Goal: Task Accomplishment & Management: Use online tool/utility

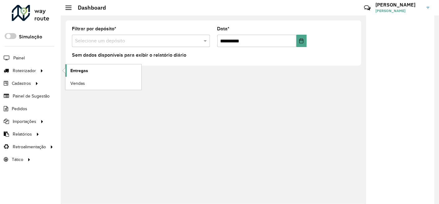
click at [81, 73] on span "Entregas" at bounding box center [79, 71] width 18 height 7
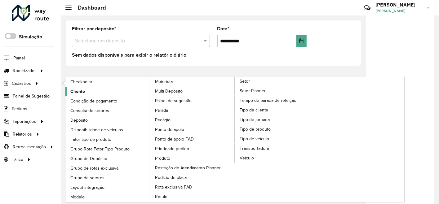
click at [81, 90] on span "Cliente" at bounding box center [77, 91] width 15 height 7
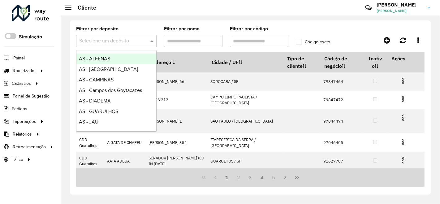
click at [153, 42] on span at bounding box center [153, 40] width 8 height 7
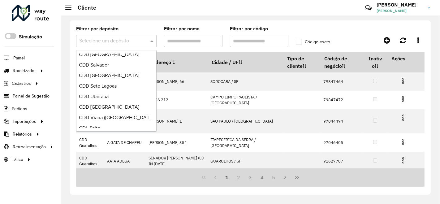
scroll to position [346, 0]
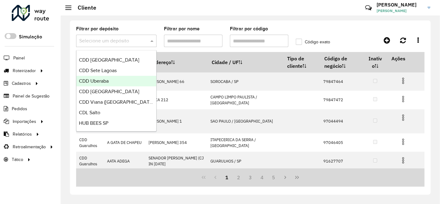
click at [113, 81] on div "CDD Uberaba" at bounding box center [117, 81] width 80 height 11
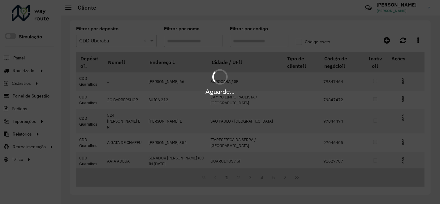
click at [260, 39] on div "Aguarde..." at bounding box center [220, 102] width 440 height 204
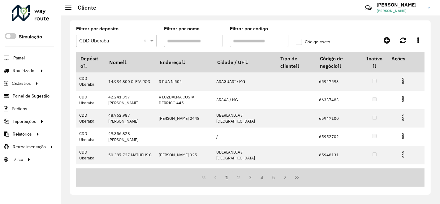
click at [255, 41] on input "Filtrar por código" at bounding box center [259, 41] width 59 height 12
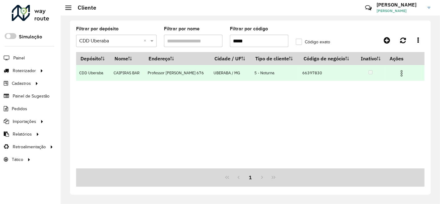
type input "*****"
click at [400, 72] on img at bounding box center [401, 73] width 7 height 7
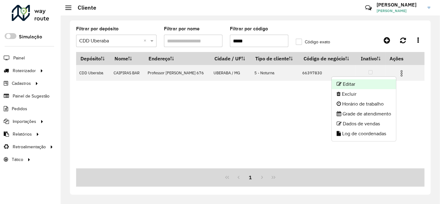
click at [371, 82] on li "Editar" at bounding box center [364, 84] width 64 height 10
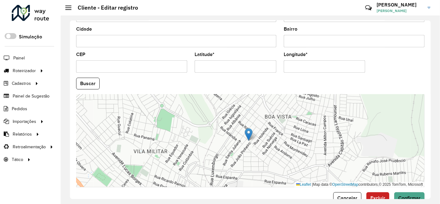
scroll to position [256, 0]
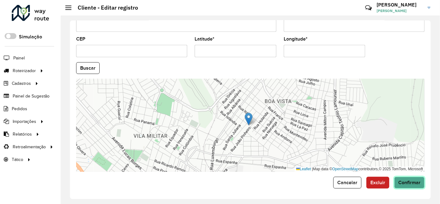
click at [408, 181] on span "Confirmar" at bounding box center [410, 182] width 22 height 5
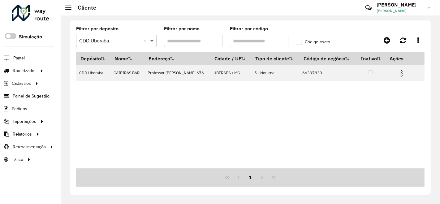
click at [154, 42] on span at bounding box center [153, 40] width 8 height 7
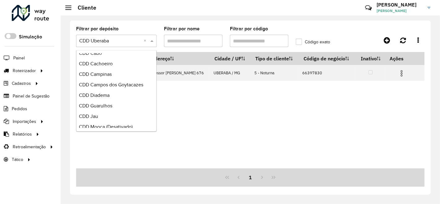
scroll to position [275, 0]
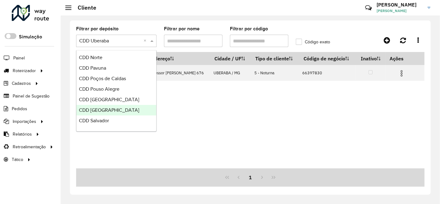
click at [122, 109] on div "CDD [GEOGRAPHIC_DATA]" at bounding box center [117, 110] width 80 height 11
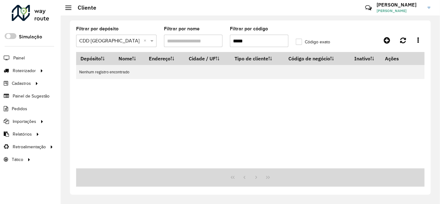
click at [213, 39] on formly-group "Filtrar por depósito Selecione um depósito × CDD Rio de Janeiro × Filtrar por n…" at bounding box center [204, 39] width 264 height 25
paste input "text"
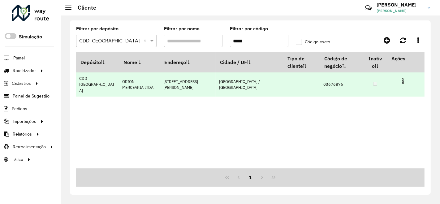
type input "*****"
click at [401, 77] on img at bounding box center [403, 80] width 7 height 7
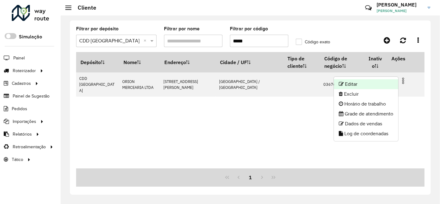
click at [362, 83] on li "Editar" at bounding box center [366, 84] width 64 height 10
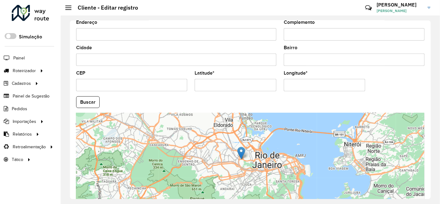
scroll to position [222, 0]
drag, startPoint x: 206, startPoint y: 84, endPoint x: 231, endPoint y: 84, distance: 24.5
click at [231, 84] on input "Latitude *" at bounding box center [236, 85] width 82 height 12
paste input "*"
type input "**********"
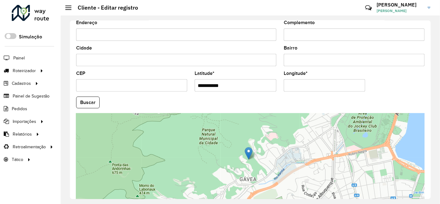
drag, startPoint x: 295, startPoint y: 85, endPoint x: 323, endPoint y: 89, distance: 28.2
click at [323, 89] on input "Longitude *" at bounding box center [325, 85] width 82 height 12
paste input "*"
type input "**********"
click at [88, 100] on hb-app "Aguarde... Pop-up bloqueado! Seu navegador bloqueou automáticamente a abertura …" at bounding box center [220, 102] width 440 height 204
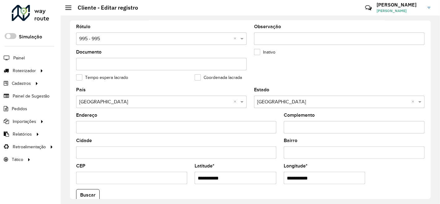
scroll to position [118, 0]
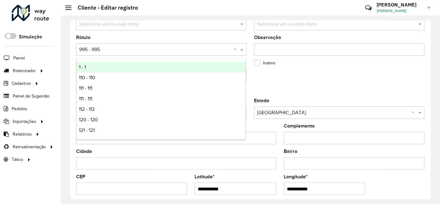
click at [243, 49] on span at bounding box center [243, 49] width 8 height 7
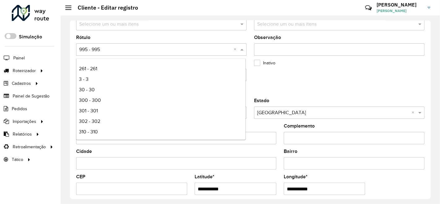
scroll to position [516, 0]
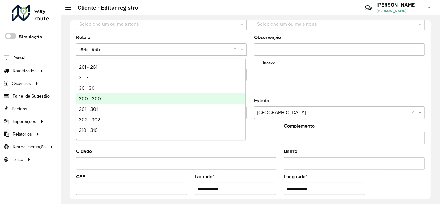
click at [156, 97] on div "300 - 300" at bounding box center [161, 99] width 169 height 11
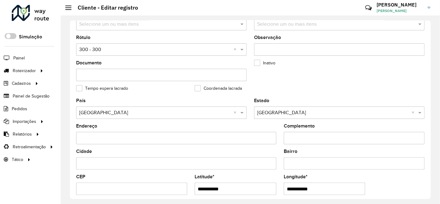
click at [327, 89] on formly-group "Tipo de cliente Selecione uma opção Prioridade de entrega * Selecione uma opção…" at bounding box center [250, 28] width 356 height 139
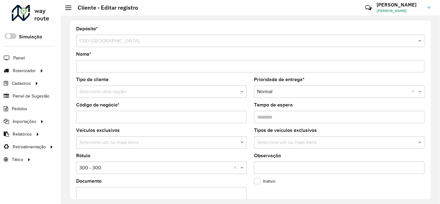
scroll to position [256, 0]
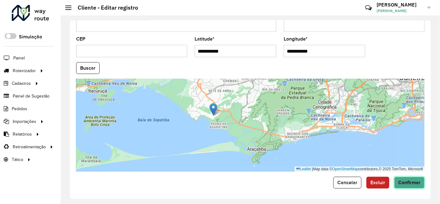
click at [412, 183] on span "Confirmar" at bounding box center [410, 182] width 22 height 5
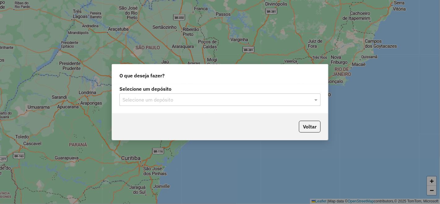
click at [159, 101] on input "text" at bounding box center [214, 99] width 183 height 7
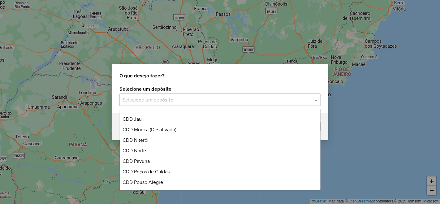
scroll to position [346, 0]
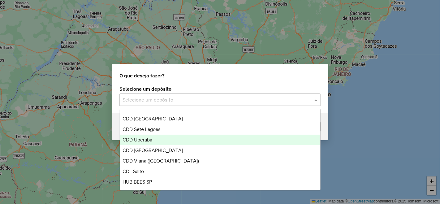
click at [155, 140] on div "CDD Uberaba" at bounding box center [220, 140] width 200 height 11
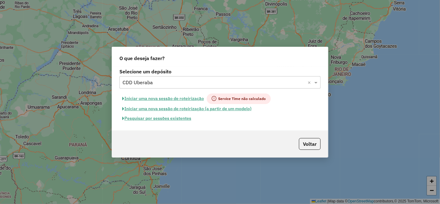
click at [151, 117] on button "Pesquisar por sessões existentes" at bounding box center [157, 119] width 75 height 10
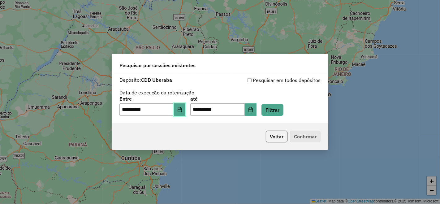
click at [182, 109] on icon "Choose Date" at bounding box center [179, 109] width 5 height 5
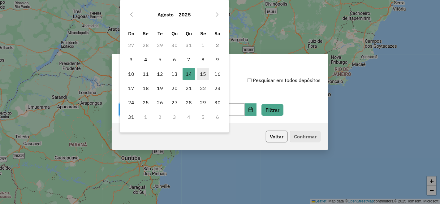
click at [205, 77] on span "15" at bounding box center [203, 74] width 12 height 12
type input "**********"
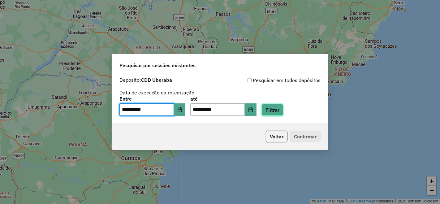
click at [283, 105] on button "Filtrar" at bounding box center [273, 110] width 22 height 12
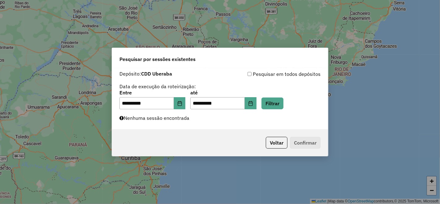
drag, startPoint x: 194, startPoint y: 104, endPoint x: 184, endPoint y: 102, distance: 9.5
click at [184, 102] on div "**********" at bounding box center [220, 99] width 201 height 19
click at [182, 102] on icon "Choose Date" at bounding box center [179, 103] width 5 height 5
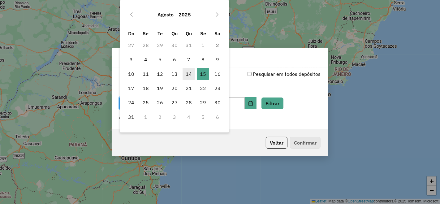
click at [186, 70] on span "14" at bounding box center [189, 74] width 12 height 12
type input "**********"
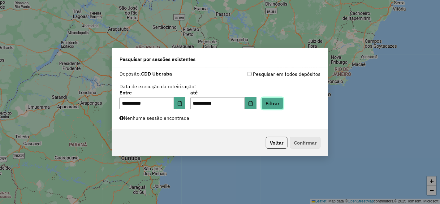
click at [284, 103] on button "Filtrar" at bounding box center [273, 104] width 22 height 12
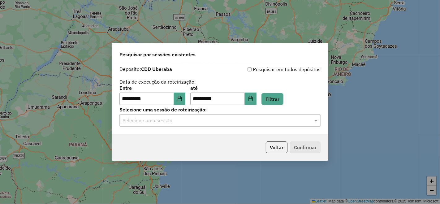
click at [170, 123] on input "text" at bounding box center [214, 120] width 183 height 7
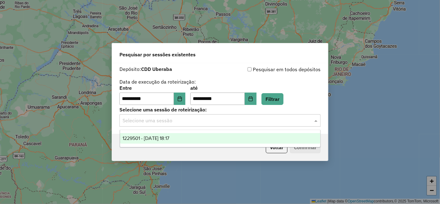
click at [170, 136] on span "1229501 - 14/08/2025 18:17" at bounding box center [146, 138] width 47 height 5
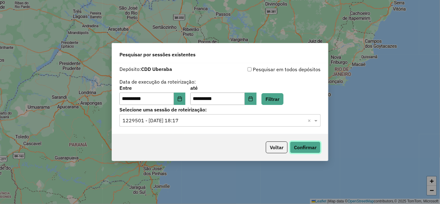
click at [304, 148] on button "Confirmar" at bounding box center [305, 148] width 31 height 12
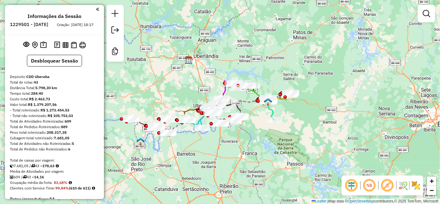
click at [388, 183] on em at bounding box center [387, 185] width 15 height 15
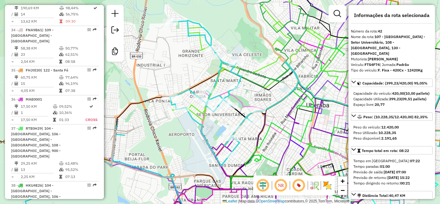
click at [214, 79] on icon at bounding box center [214, 93] width 89 height 146
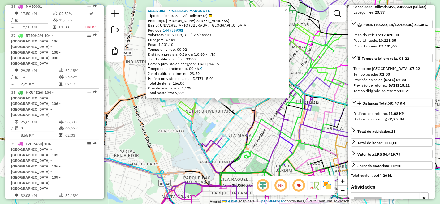
scroll to position [275, 0]
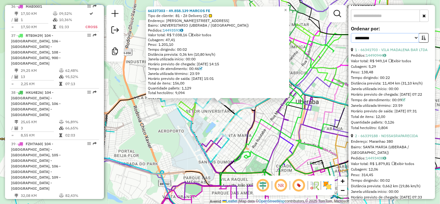
click at [409, 43] on select "**********" at bounding box center [385, 38] width 68 height 10
select select "*********"
click at [351, 42] on select "**********" at bounding box center [385, 38] width 68 height 10
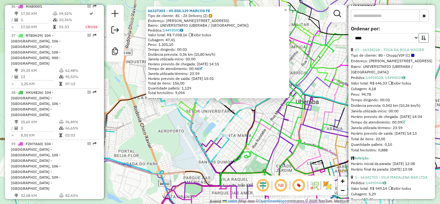
click at [425, 43] on button "button" at bounding box center [424, 38] width 10 height 10
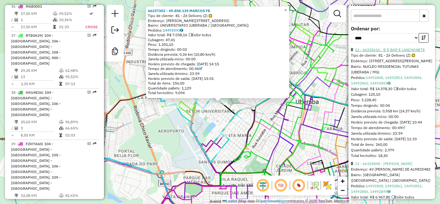
click at [403, 52] on link "12 - 66335616 - B R BAR E LANCHONETE" at bounding box center [390, 49] width 70 height 5
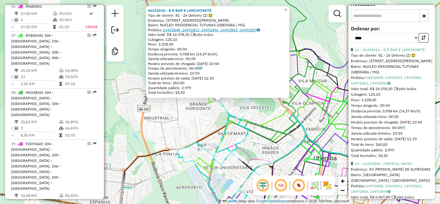
click at [207, 29] on link "14492848, 14492853, 14492846, 14492865, 14492859" at bounding box center [211, 30] width 97 height 5
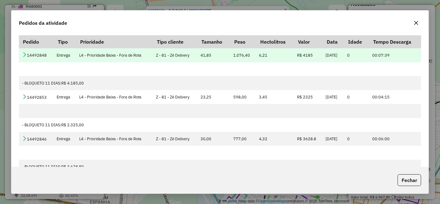
click at [25, 54] on icon at bounding box center [24, 54] width 5 height 5
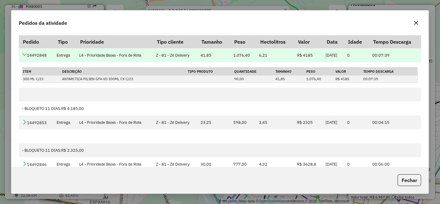
click at [25, 54] on icon at bounding box center [24, 54] width 5 height 5
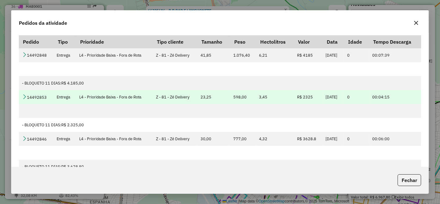
click at [25, 97] on icon at bounding box center [24, 96] width 5 height 5
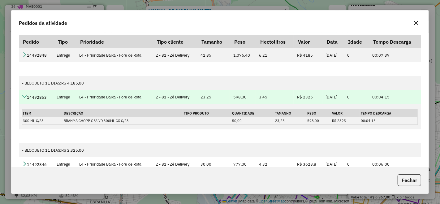
click at [25, 97] on icon at bounding box center [24, 96] width 5 height 5
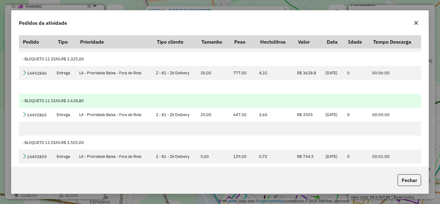
scroll to position [69, 0]
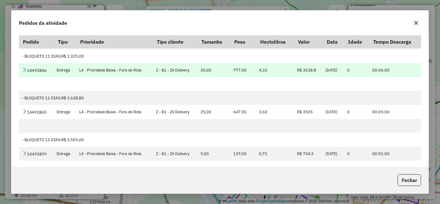
click at [25, 68] on icon at bounding box center [24, 69] width 5 height 5
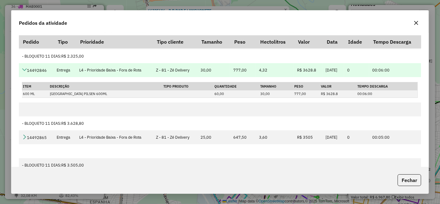
click at [25, 69] on icon at bounding box center [24, 69] width 5 height 5
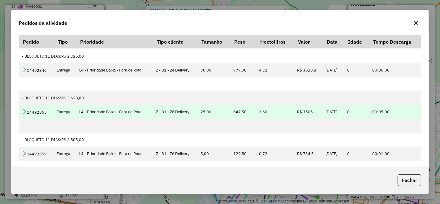
click at [25, 110] on icon at bounding box center [24, 111] width 5 height 5
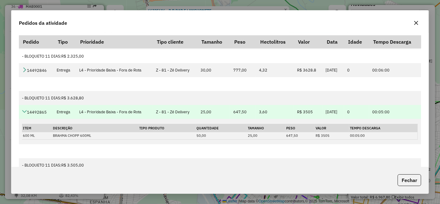
click at [24, 112] on icon at bounding box center [24, 111] width 5 height 5
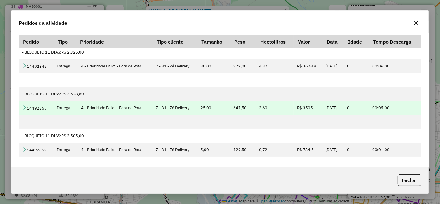
scroll to position [73, 0]
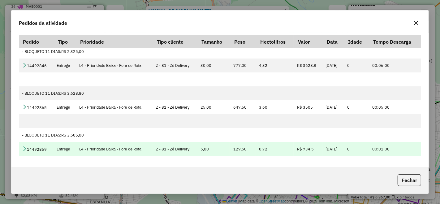
click at [23, 146] on icon at bounding box center [24, 148] width 5 height 5
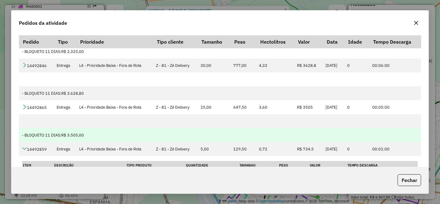
scroll to position [99, 0]
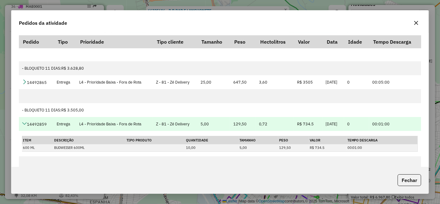
click at [23, 124] on icon at bounding box center [24, 123] width 5 height 5
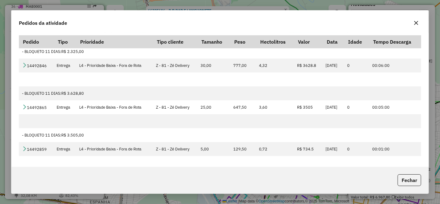
click at [430, 180] on div "Pedidos da atividade Pedido Tipo Prioridade Tipo cliente Tamanho Peso Hectolitr…" at bounding box center [220, 102] width 440 height 204
click at [409, 175] on button "Fechar" at bounding box center [410, 180] width 24 height 12
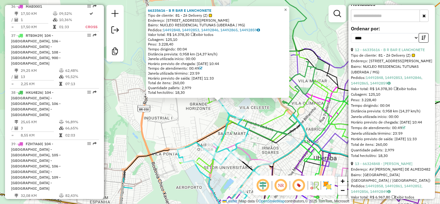
click at [287, 7] on span "×" at bounding box center [285, 9] width 3 height 5
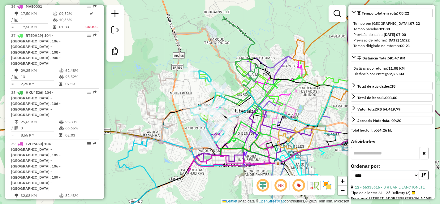
scroll to position [0, 0]
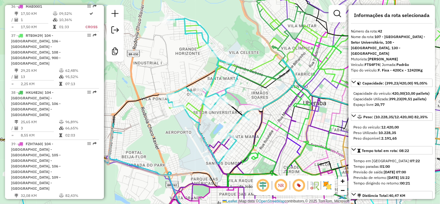
drag, startPoint x: 187, startPoint y: 75, endPoint x: 187, endPoint y: 67, distance: 7.7
click at [187, 67] on div "Janela de atendimento Grade de atendimento Capacidade Transportadoras Veículos …" at bounding box center [220, 102] width 440 height 204
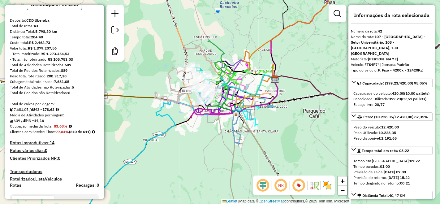
scroll to position [12, 0]
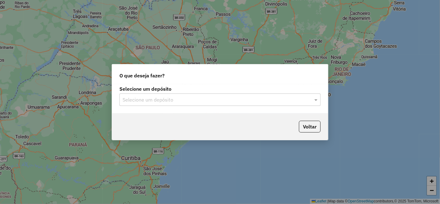
click at [202, 99] on input "text" at bounding box center [214, 99] width 183 height 7
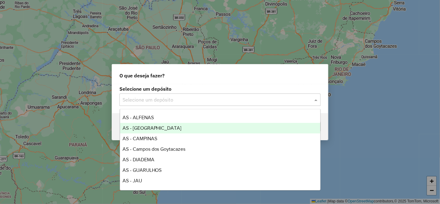
scroll to position [310, 0]
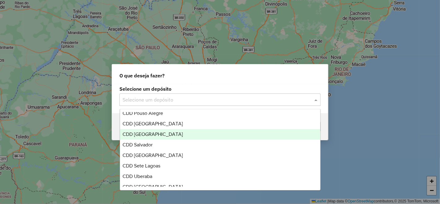
click at [185, 132] on div "CDD [GEOGRAPHIC_DATA]" at bounding box center [220, 134] width 200 height 11
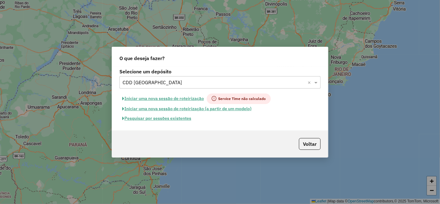
click at [176, 120] on button "Pesquisar por sessões existentes" at bounding box center [157, 119] width 75 height 10
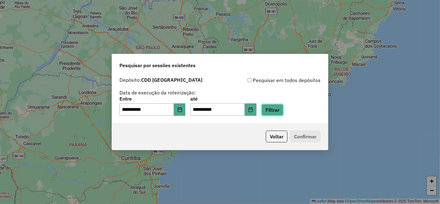
click at [283, 110] on button "Filtrar" at bounding box center [273, 110] width 22 height 12
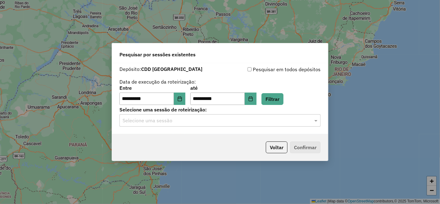
click at [206, 117] on input "text" at bounding box center [214, 120] width 183 height 7
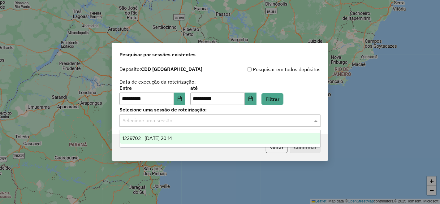
click at [155, 139] on span "1229702 - 14/08/2025 20:14" at bounding box center [148, 138] width 50 height 5
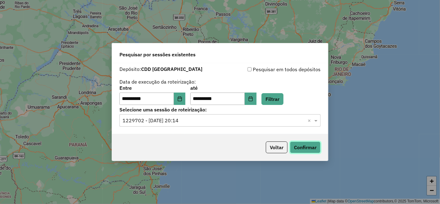
click at [304, 148] on button "Confirmar" at bounding box center [305, 148] width 31 height 12
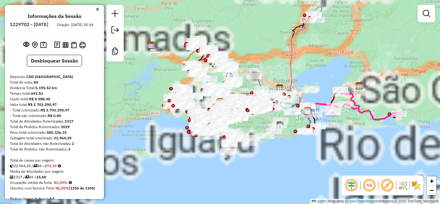
click at [388, 186] on em at bounding box center [387, 185] width 15 height 15
